Goal: Transaction & Acquisition: Purchase product/service

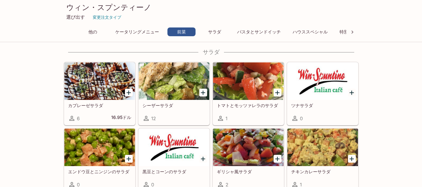
scroll to position [438, 0]
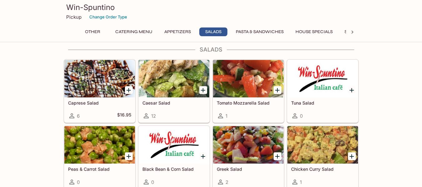
click at [256, 32] on button "Pasta & Sandwiches" at bounding box center [260, 32] width 55 height 9
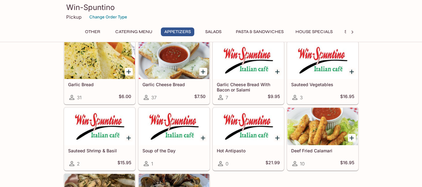
scroll to position [219, 0]
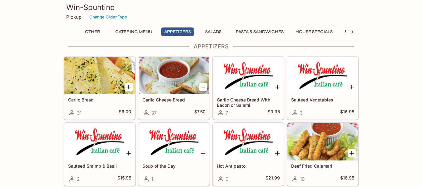
click at [306, 31] on button "House Specials" at bounding box center [314, 32] width 44 height 9
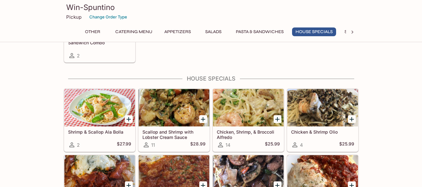
scroll to position [1007, 0]
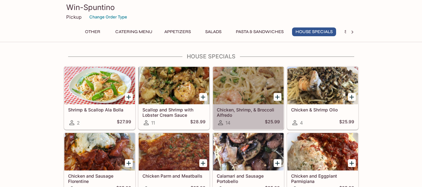
click at [243, 88] on div at bounding box center [248, 86] width 71 height 38
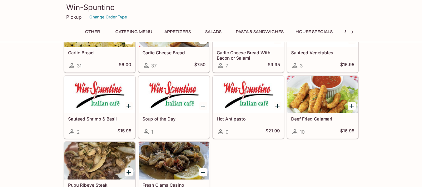
scroll to position [264, 0]
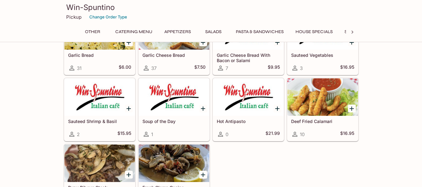
click at [310, 31] on button "House Specials" at bounding box center [314, 32] width 44 height 9
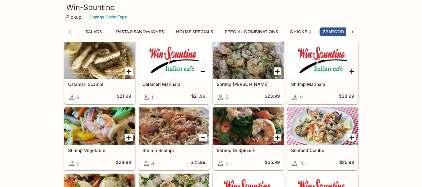
scroll to position [0, 123]
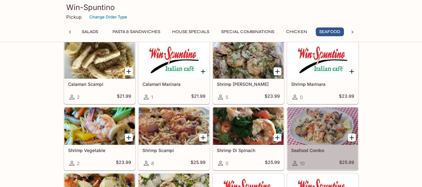
click at [334, 124] on div at bounding box center [323, 127] width 71 height 38
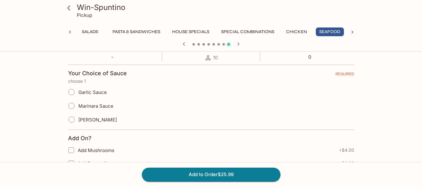
scroll to position [125, 0]
